Goal: Answer question/provide support: Share knowledge or assist other users

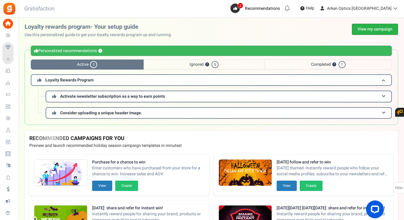
click at [370, 28] on link "View my campaign" at bounding box center [375, 29] width 46 height 11
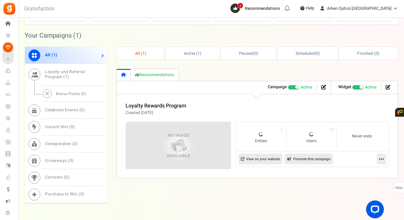
scroll to position [288, 0]
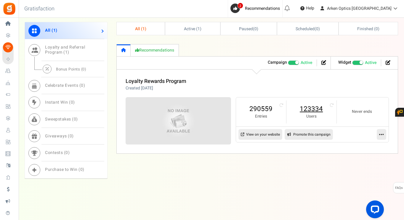
click at [310, 111] on link "123334" at bounding box center [311, 108] width 38 height 9
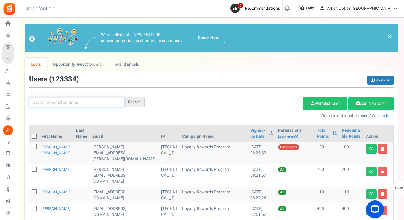
click at [72, 104] on input "text" at bounding box center [76, 102] width 95 height 10
paste input "[EMAIL_ADDRESS][PERSON_NAME][DOMAIN_NAME]"
type input "[EMAIL_ADDRESS][PERSON_NAME][DOMAIN_NAME]"
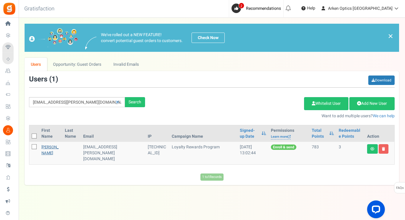
click at [46, 153] on link "[PERSON_NAME]" at bounding box center [49, 150] width 17 height 12
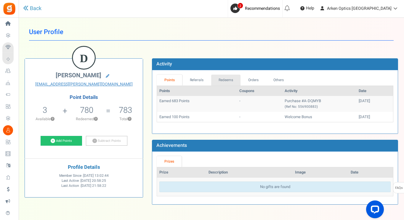
click at [226, 81] on link "Redeems" at bounding box center [226, 80] width 30 height 11
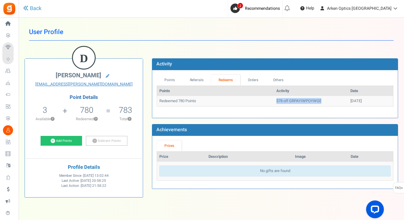
drag, startPoint x: 310, startPoint y: 100, endPoint x: 261, endPoint y: 101, distance: 48.6
click at [274, 101] on td "$78 off GRPAYIWPOYWGE" at bounding box center [311, 101] width 74 height 10
copy td "$78 off GRPAYIWPOYWGE"
